Goal: Transaction & Acquisition: Purchase product/service

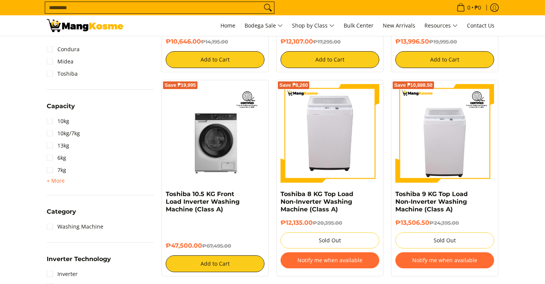
scroll to position [428, 0]
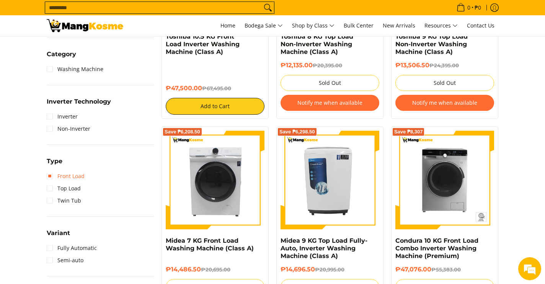
click at [69, 178] on link "Front Load" at bounding box center [66, 176] width 38 height 12
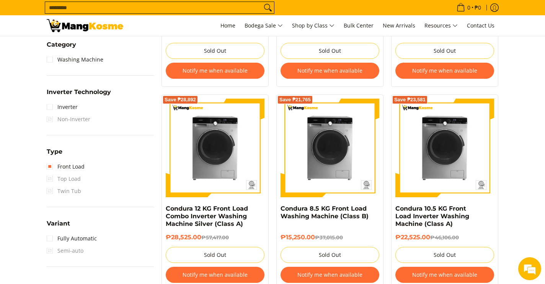
scroll to position [565, 0]
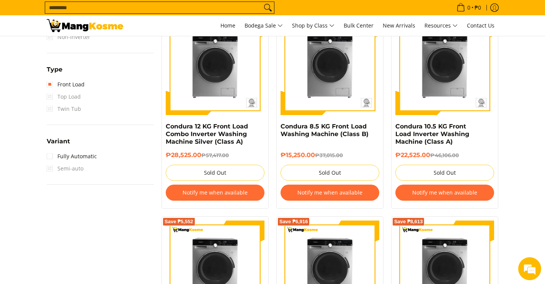
click at [67, 101] on span "Top Load" at bounding box center [64, 97] width 34 height 12
click at [69, 99] on span "Top Load" at bounding box center [64, 97] width 34 height 12
click at [49, 99] on span "Top Load" at bounding box center [64, 97] width 34 height 12
click at [49, 87] on link "Front Load" at bounding box center [66, 84] width 38 height 12
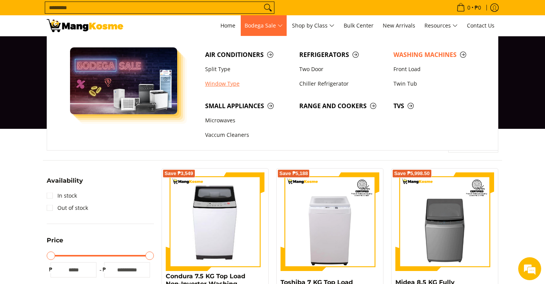
click at [217, 82] on link "Window Type" at bounding box center [248, 84] width 94 height 15
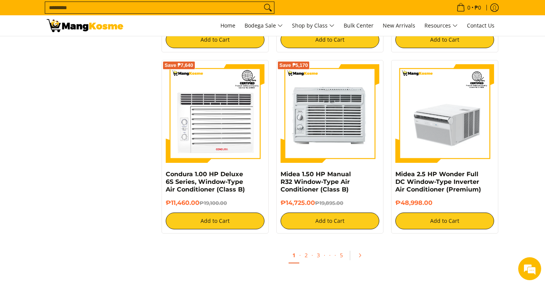
scroll to position [1471, 0]
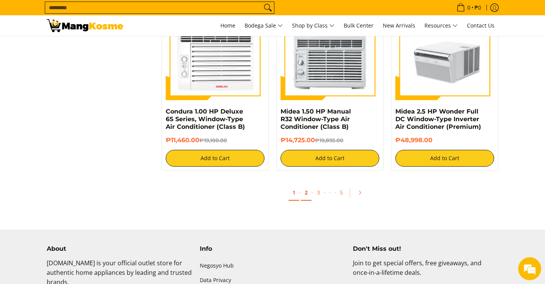
click at [306, 196] on link "2" at bounding box center [306, 193] width 11 height 16
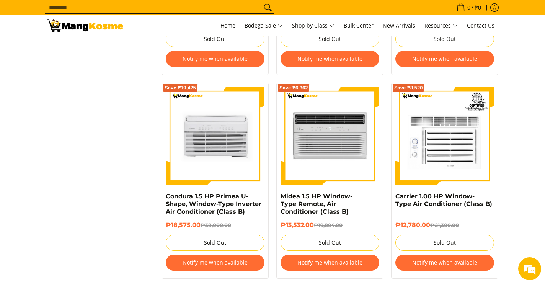
scroll to position [1117, 0]
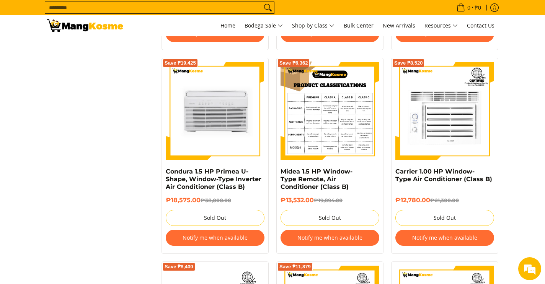
click at [364, 112] on img at bounding box center [330, 111] width 99 height 99
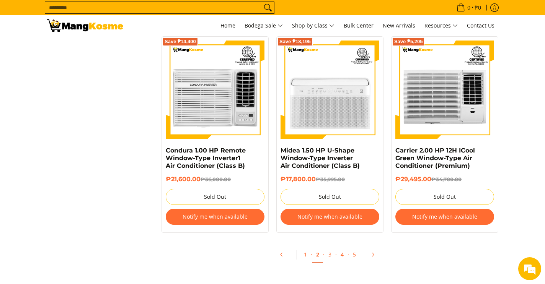
scroll to position [1549, 0]
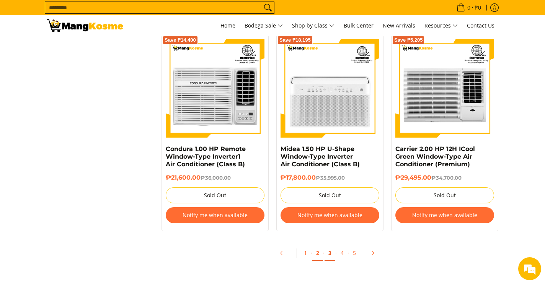
click at [329, 253] on link "3" at bounding box center [330, 254] width 11 height 16
